Goal: Task Accomplishment & Management: Use online tool/utility

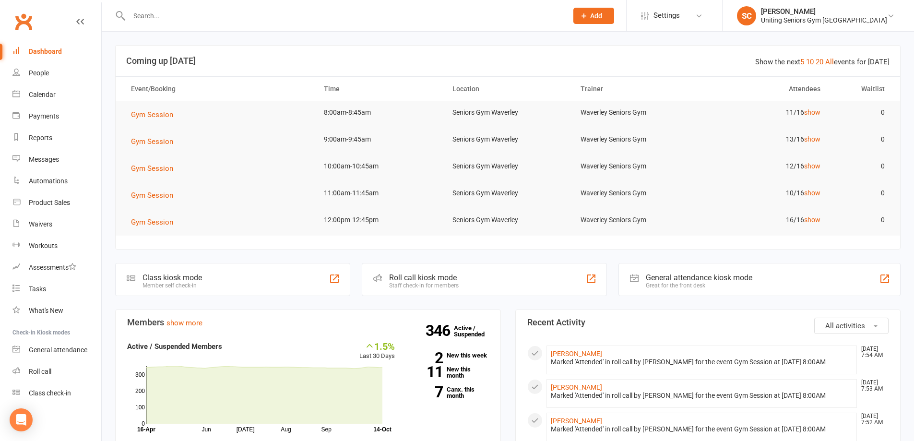
click at [38, 376] on link "Roll call" at bounding box center [56, 372] width 89 height 22
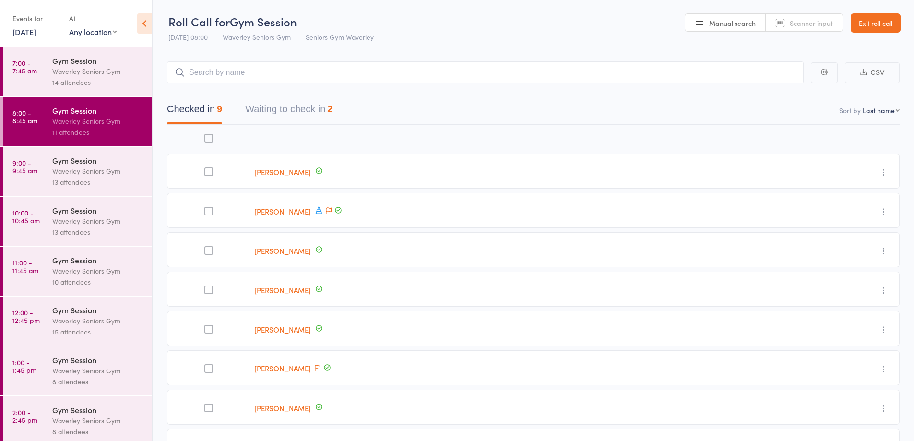
click at [62, 176] on div "Waverley Seniors Gym" at bounding box center [98, 171] width 92 height 11
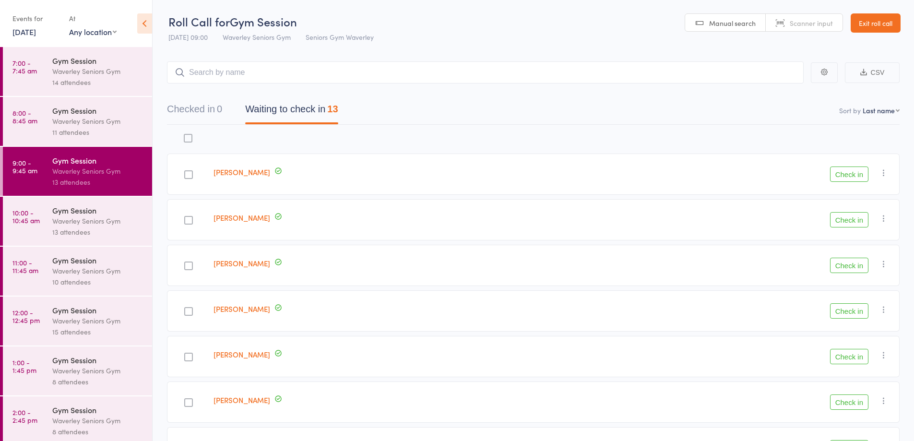
click at [99, 214] on div "Gym Session" at bounding box center [98, 210] width 92 height 11
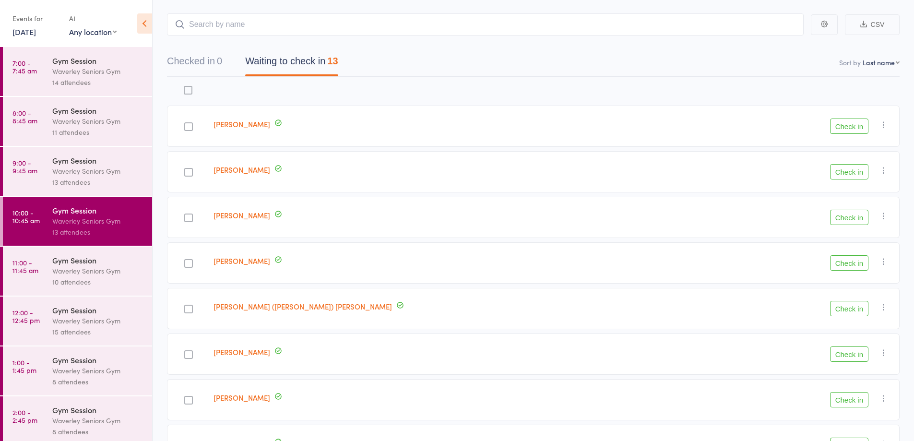
scroll to position [96, 0]
